Goal: Task Accomplishment & Management: Manage account settings

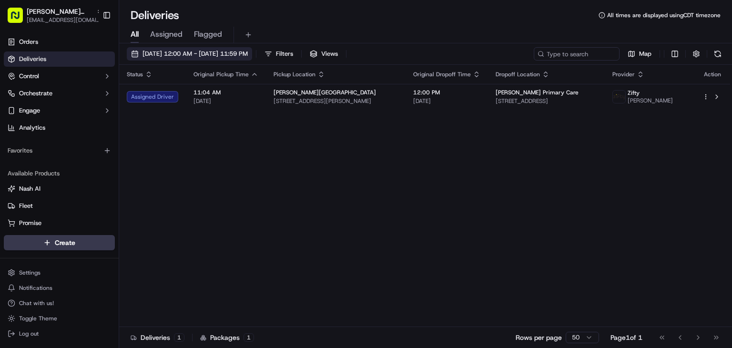
click at [157, 54] on span "[DATE] 12:00 AM - [DATE] 11:59 PM" at bounding box center [194, 54] width 105 height 9
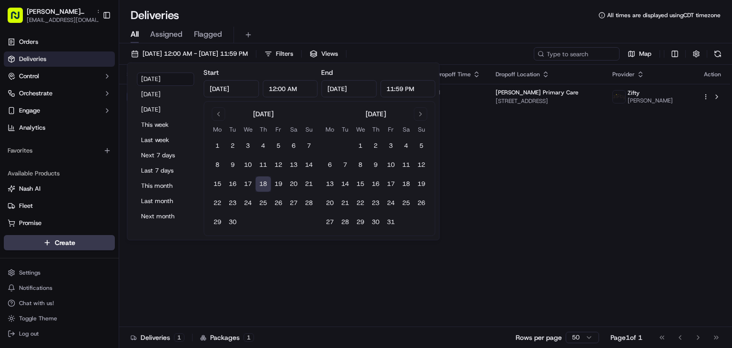
click at [561, 215] on div "Status Original Pickup Time Pickup Location Original Dropoff Time Dropoff Locat…" at bounding box center [424, 196] width 611 height 262
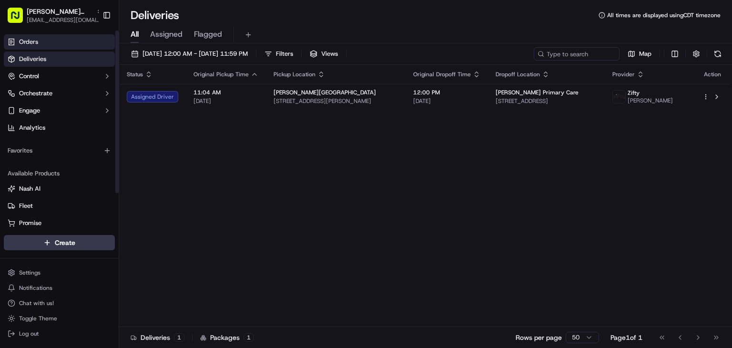
click at [46, 45] on link "Orders" at bounding box center [59, 41] width 111 height 15
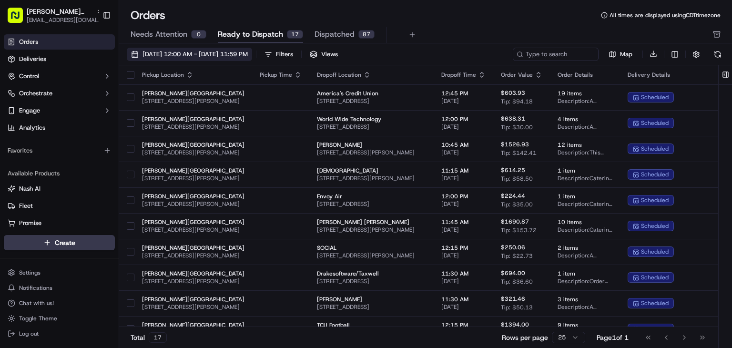
click at [221, 54] on span "[DATE] 12:00 AM - [DATE] 11:59 PM" at bounding box center [194, 54] width 105 height 9
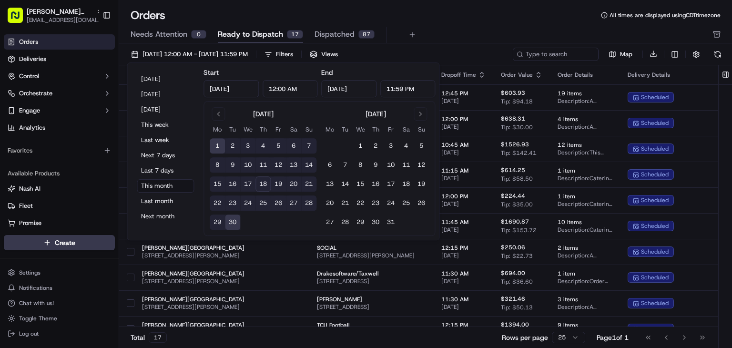
click at [265, 183] on button "18" at bounding box center [262, 183] width 15 height 15
type input "[DATE]"
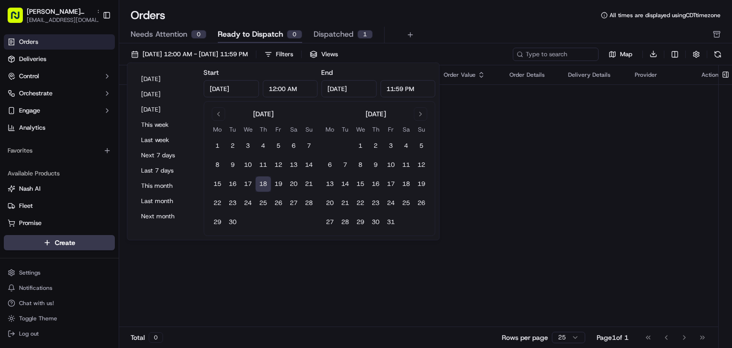
click at [489, 167] on div "Pickup Location Pickup Time Dropoff Location Dropoff Time Order Value Order Det…" at bounding box center [424, 196] width 610 height 262
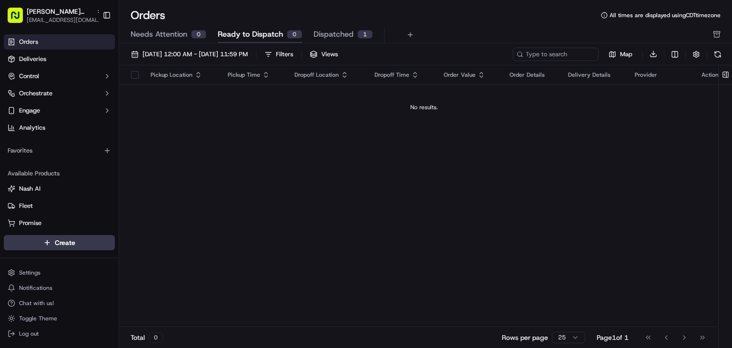
click at [340, 23] on div "Orders All times are displayed using CDT timezone Needs Attention 0 Ready to Di…" at bounding box center [425, 26] width 613 height 36
click at [323, 38] on span "Dispatched" at bounding box center [334, 34] width 40 height 11
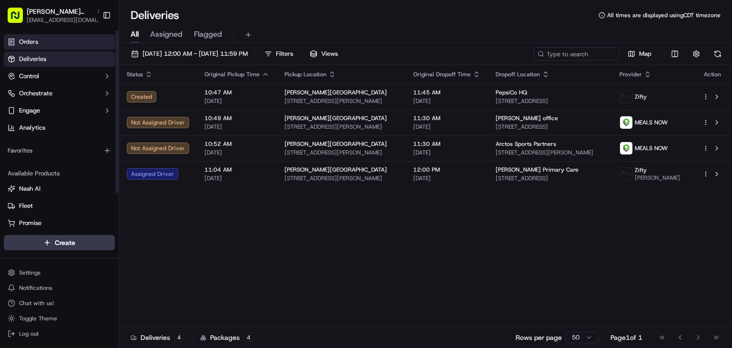
click at [73, 38] on link "Orders" at bounding box center [59, 41] width 111 height 15
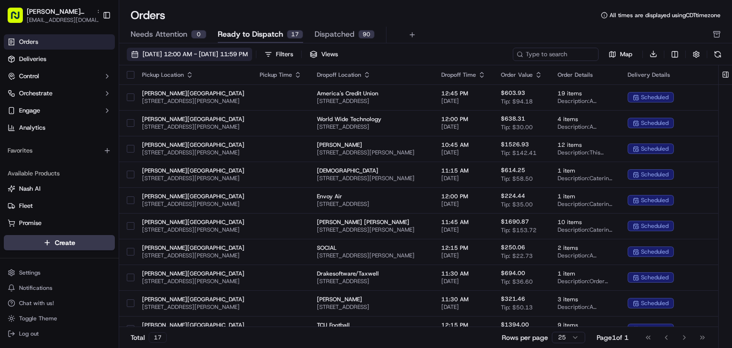
click at [234, 52] on span "[DATE] 12:00 AM - [DATE] 11:59 PM" at bounding box center [194, 54] width 105 height 9
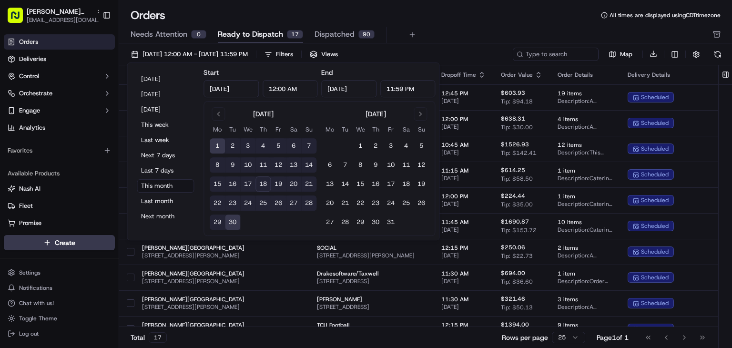
click at [263, 187] on button "18" at bounding box center [262, 183] width 15 height 15
type input "[DATE]"
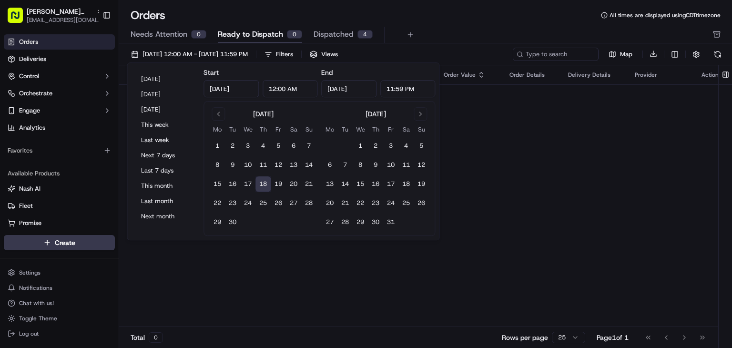
click at [456, 287] on div "Pickup Location Pickup Time Dropoff Location Dropoff Time Order Value Order Det…" at bounding box center [424, 196] width 610 height 262
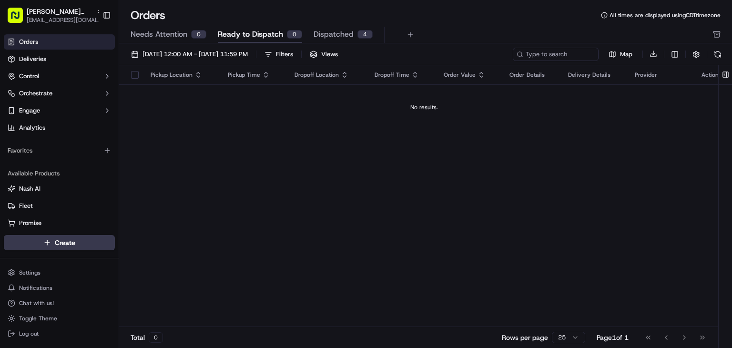
click at [338, 35] on span "Dispatched" at bounding box center [334, 34] width 40 height 11
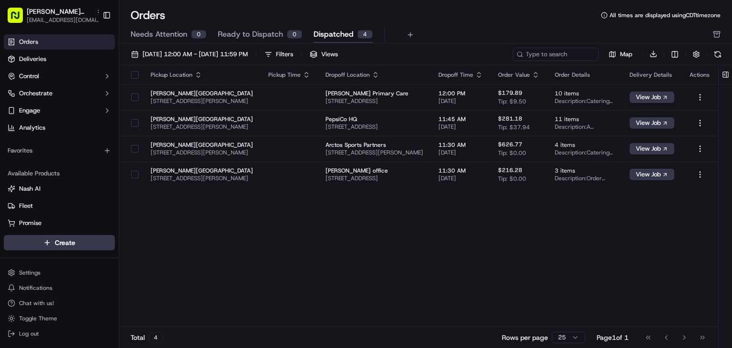
click at [270, 31] on span "Ready to Dispatch" at bounding box center [250, 34] width 65 height 11
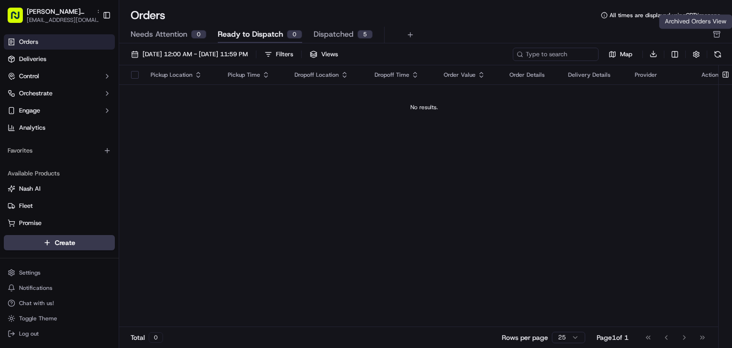
click at [715, 31] on icon "button" at bounding box center [717, 35] width 8 height 8
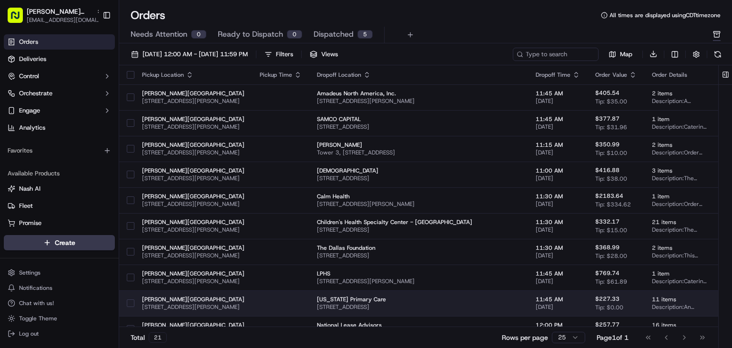
click at [131, 306] on button "button" at bounding box center [131, 303] width 8 height 8
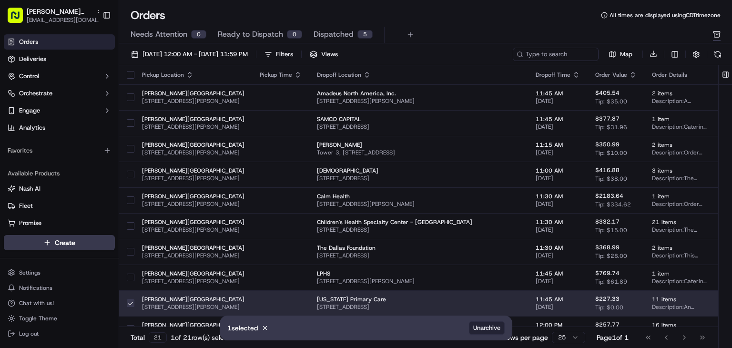
click at [488, 330] on span "Unarchive" at bounding box center [486, 328] width 27 height 9
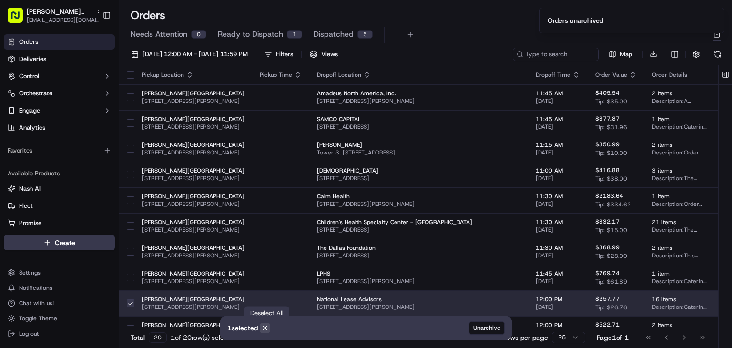
click at [265, 331] on icon at bounding box center [265, 328] width 7 height 7
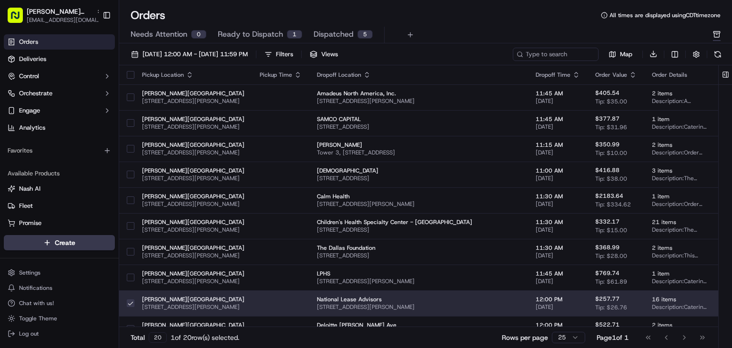
click at [130, 302] on button "button" at bounding box center [131, 303] width 8 height 8
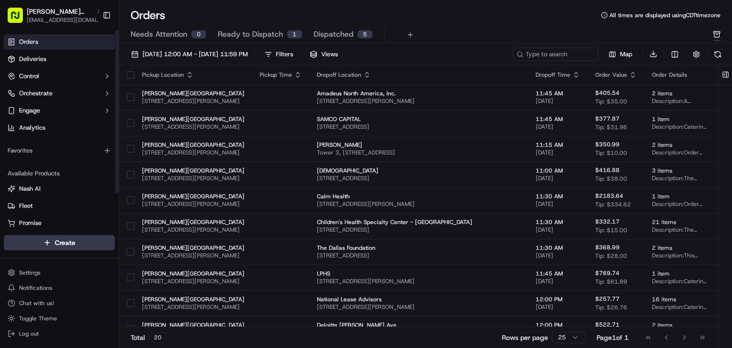
click at [60, 40] on link "Orders" at bounding box center [59, 41] width 111 height 15
click at [254, 36] on span "Ready to Dispatch" at bounding box center [250, 34] width 65 height 11
